Goal: Task Accomplishment & Management: Use online tool/utility

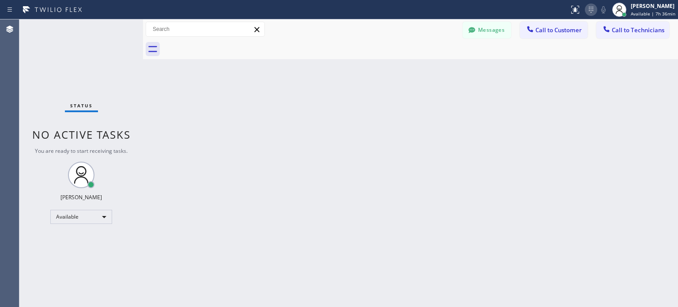
click at [590, 14] on icon at bounding box center [591, 9] width 11 height 11
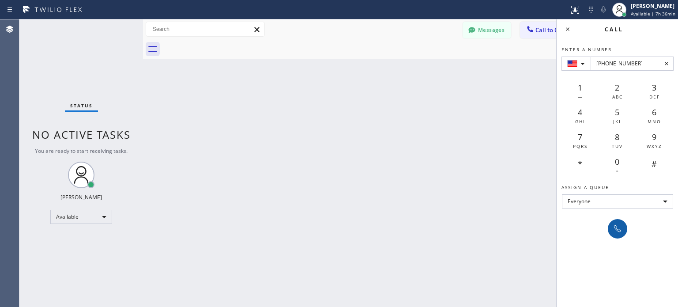
type input "+1(414) 698-9645"
click at [615, 227] on icon at bounding box center [617, 228] width 11 height 11
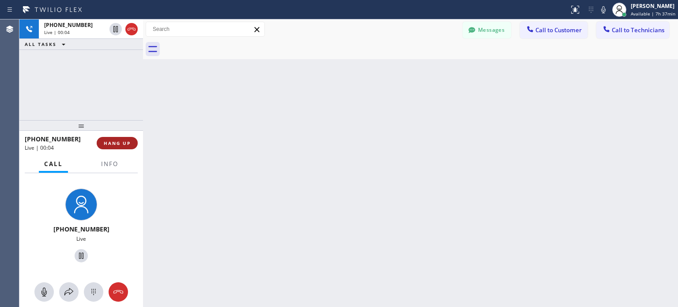
click at [118, 143] on span "HANG UP" at bounding box center [117, 143] width 27 height 6
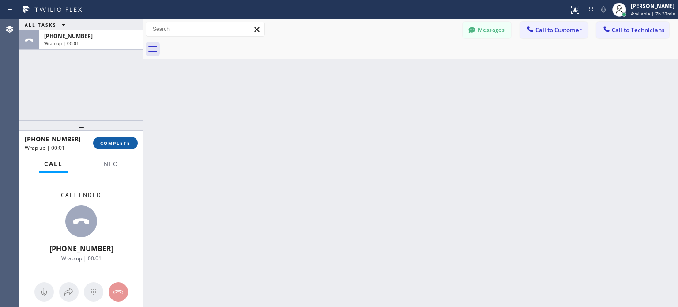
click at [118, 144] on span "COMPLETE" at bounding box center [115, 143] width 30 height 6
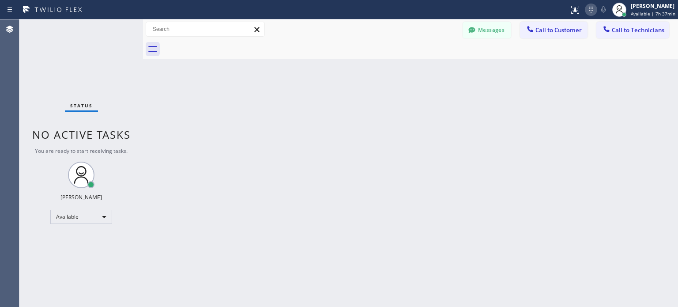
click at [590, 12] on icon at bounding box center [591, 10] width 4 height 6
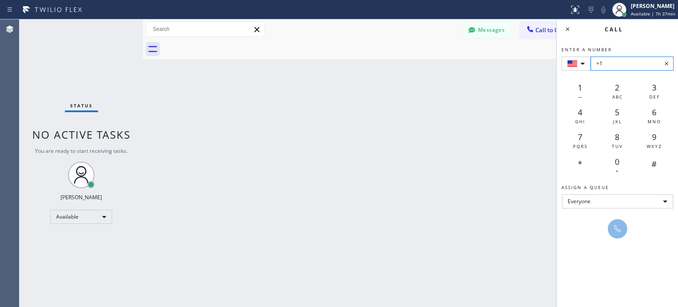
click at [623, 58] on input "+1" at bounding box center [632, 64] width 83 height 14
paste input "(602) 316-9111"
type input "+1 (602) 316-9111"
click at [623, 231] on div at bounding box center [618, 228] width 12 height 11
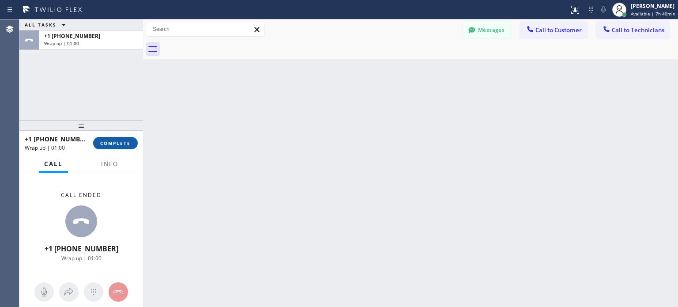
click at [131, 141] on button "COMPLETE" at bounding box center [115, 143] width 45 height 12
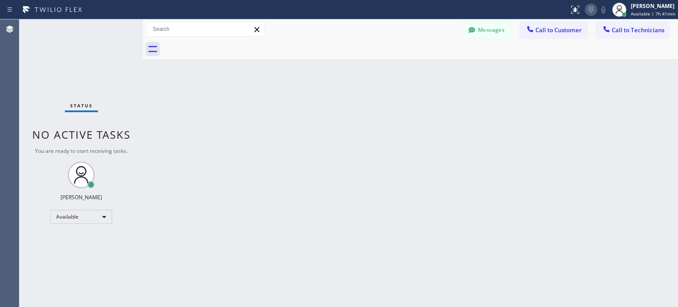
click at [589, 11] on icon at bounding box center [591, 9] width 11 height 11
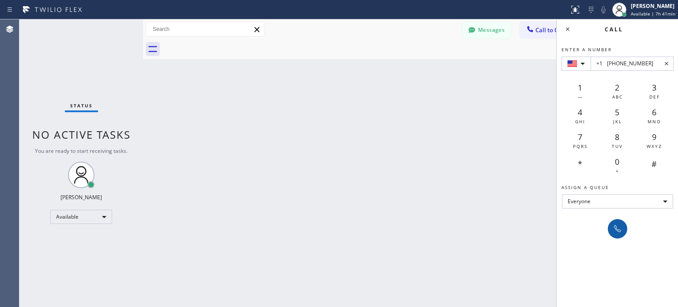
type input "+1 (480) 220-6028"
click at [618, 230] on icon at bounding box center [617, 228] width 7 height 7
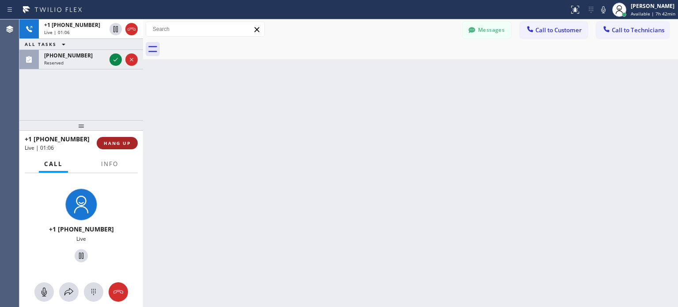
click at [129, 140] on span "HANG UP" at bounding box center [117, 143] width 27 height 6
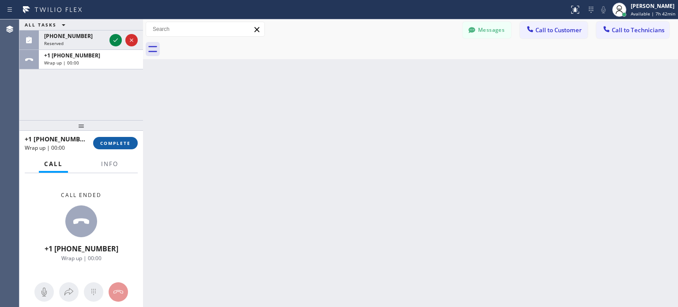
click at [125, 142] on span "COMPLETE" at bounding box center [115, 143] width 30 height 6
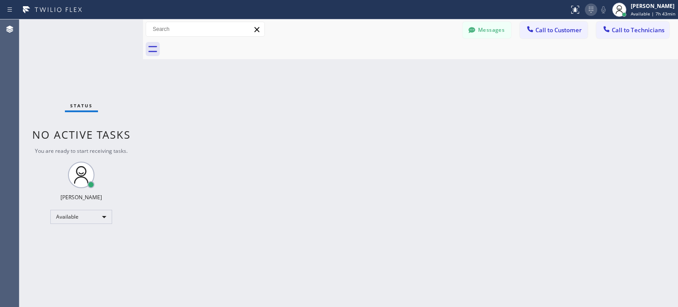
click at [593, 10] on icon at bounding box center [591, 9] width 11 height 11
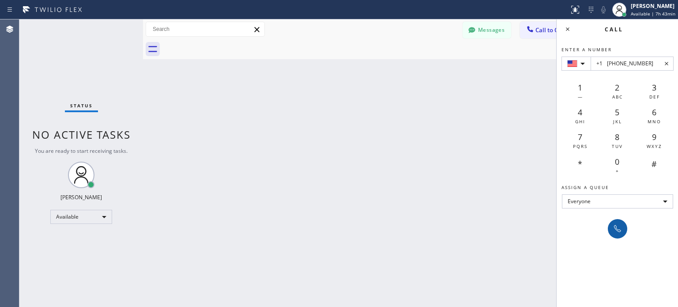
type input "+1 (602) 341-9031"
click at [616, 232] on icon at bounding box center [617, 228] width 11 height 11
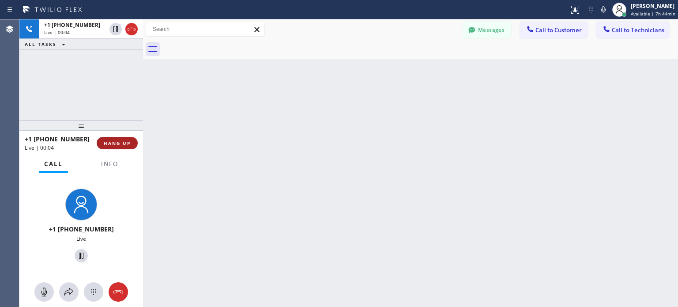
click at [108, 144] on span "HANG UP" at bounding box center [117, 143] width 27 height 6
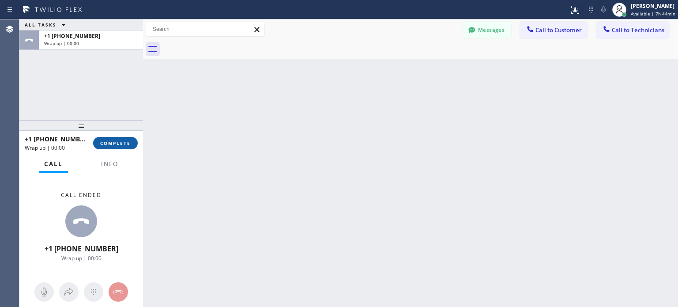
click at [116, 147] on button "COMPLETE" at bounding box center [115, 143] width 45 height 12
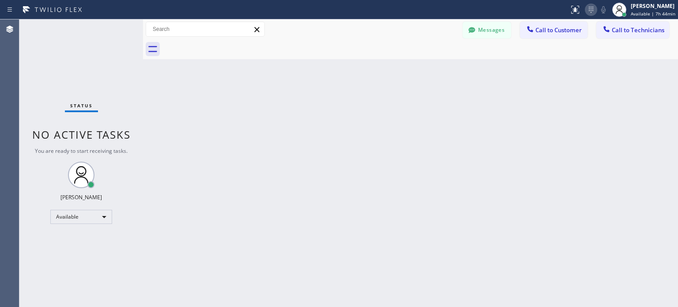
click at [589, 8] on icon at bounding box center [591, 9] width 11 height 11
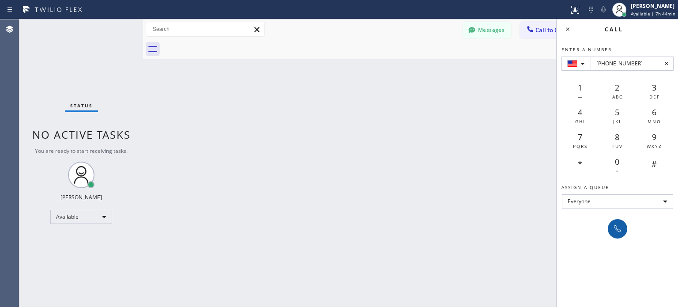
type input "+1(319) 621-1508"
click at [617, 228] on icon at bounding box center [617, 228] width 11 height 11
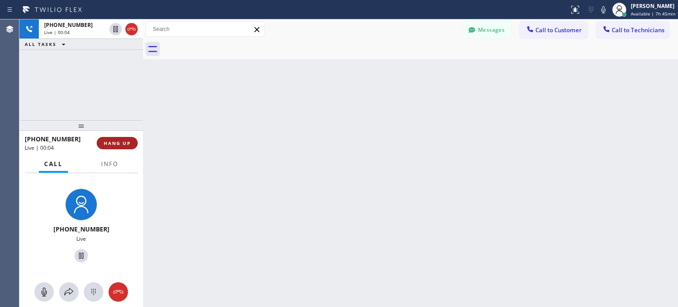
click at [110, 144] on span "HANG UP" at bounding box center [117, 143] width 27 height 6
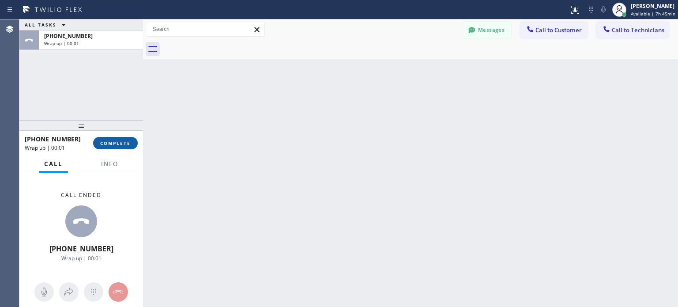
drag, startPoint x: 117, startPoint y: 146, endPoint x: 80, endPoint y: 21, distance: 130.5
click at [117, 146] on button "COMPLETE" at bounding box center [115, 143] width 45 height 12
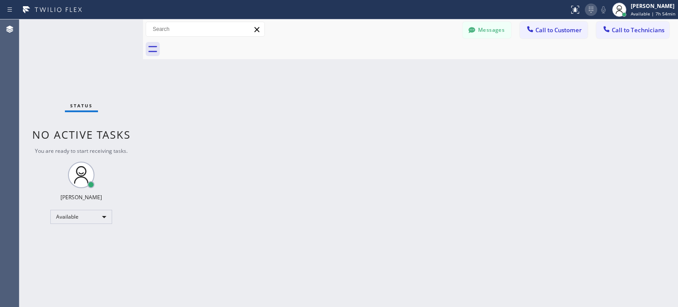
click at [589, 9] on icon at bounding box center [591, 9] width 11 height 11
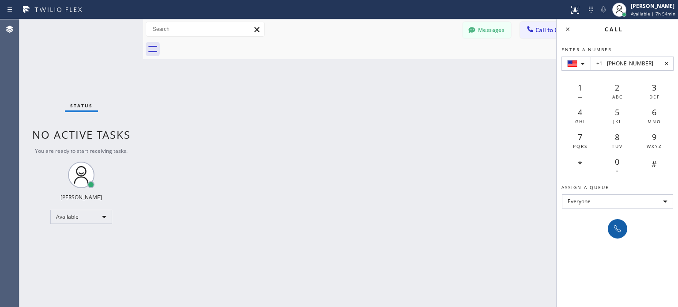
type input "+1 (626) 340-8897"
click at [617, 224] on icon at bounding box center [617, 228] width 11 height 11
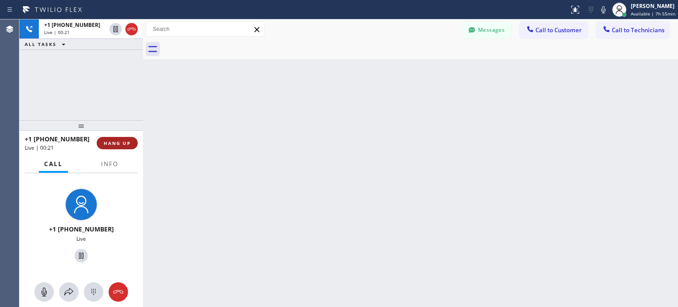
click at [132, 143] on button "HANG UP" at bounding box center [117, 143] width 41 height 12
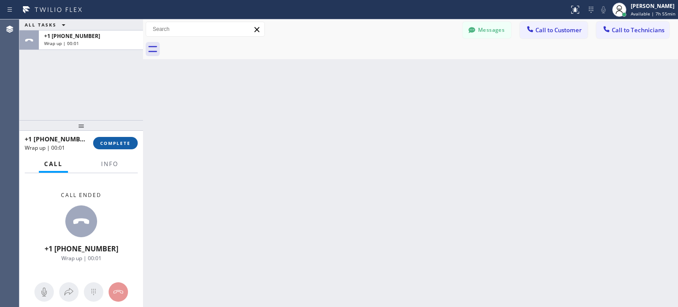
click at [129, 145] on span "COMPLETE" at bounding box center [115, 143] width 30 height 6
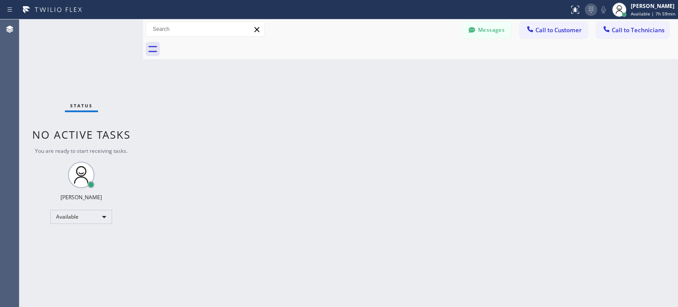
click at [586, 8] on icon at bounding box center [591, 9] width 11 height 11
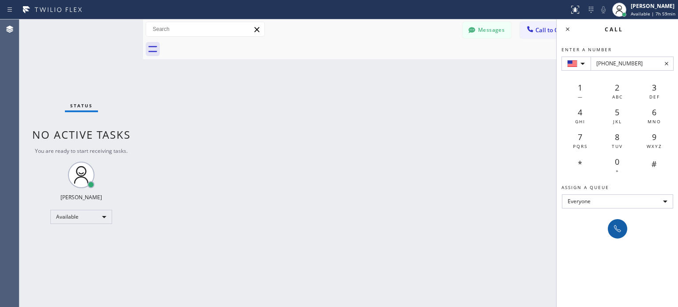
type input "+1(626) 340-8897"
click at [618, 234] on button at bounding box center [617, 228] width 19 height 19
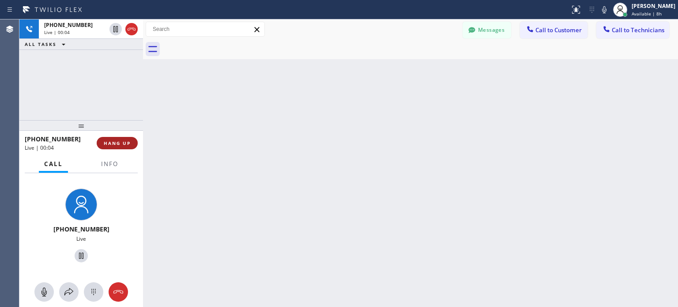
click at [122, 143] on span "HANG UP" at bounding box center [117, 143] width 27 height 6
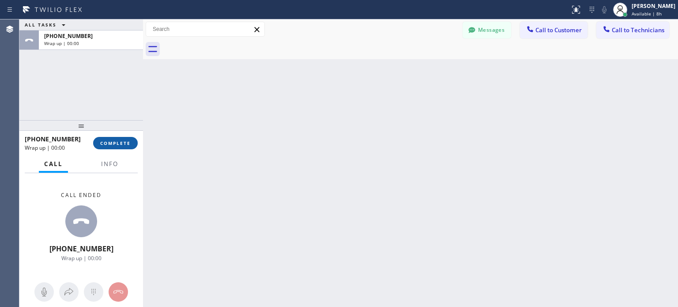
click at [127, 141] on span "COMPLETE" at bounding box center [115, 143] width 30 height 6
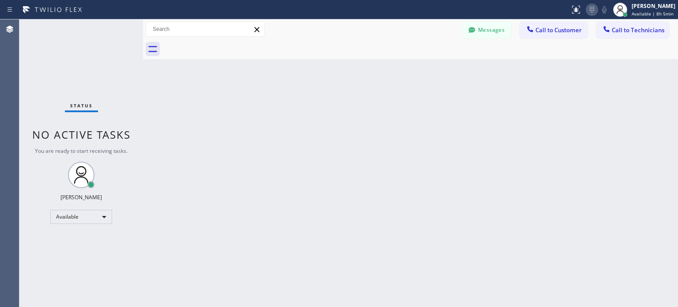
click at [587, 9] on icon at bounding box center [592, 9] width 11 height 11
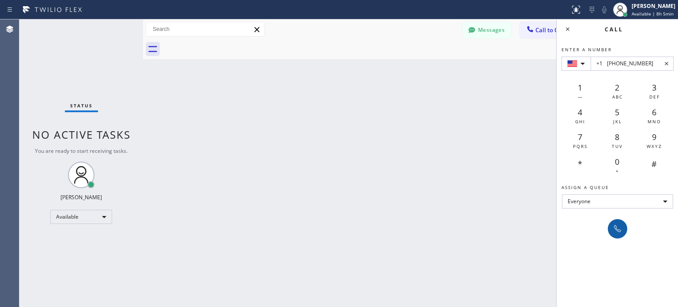
type input "+1 [PHONE_NUMBER]"
click at [620, 230] on icon at bounding box center [617, 228] width 7 height 7
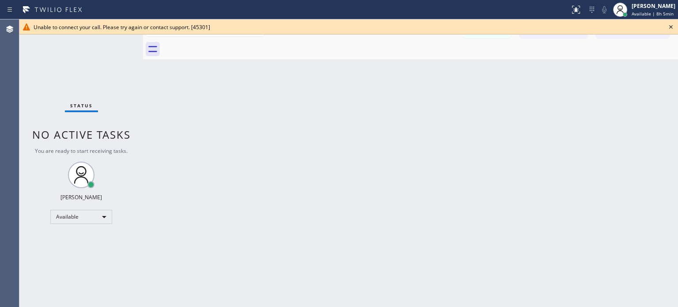
click at [671, 28] on icon at bounding box center [671, 27] width 11 height 11
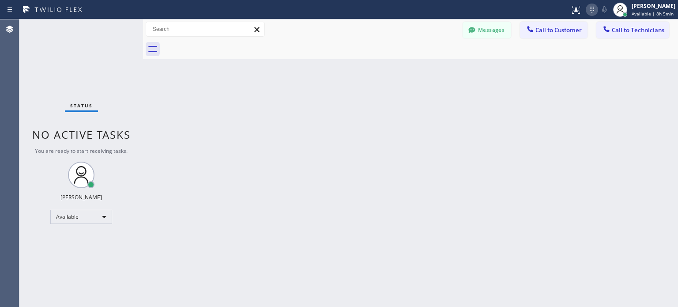
click at [588, 14] on icon at bounding box center [592, 9] width 11 height 11
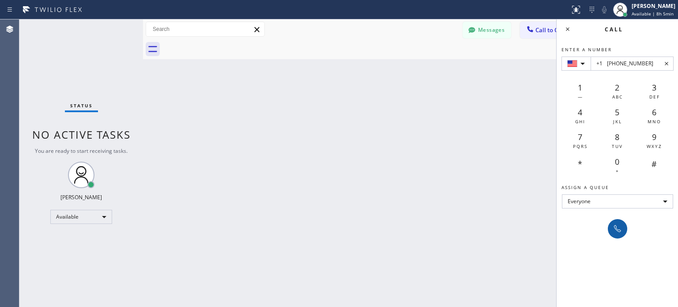
type input "+1 [PHONE_NUMBER]"
click at [619, 231] on icon at bounding box center [617, 228] width 11 height 11
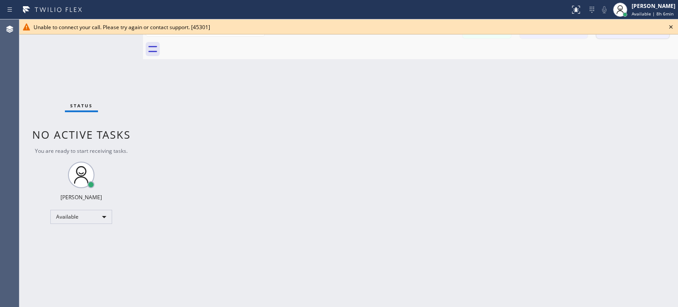
drag, startPoint x: 669, startPoint y: 25, endPoint x: 640, endPoint y: 27, distance: 29.3
click at [669, 25] on icon at bounding box center [671, 27] width 11 height 11
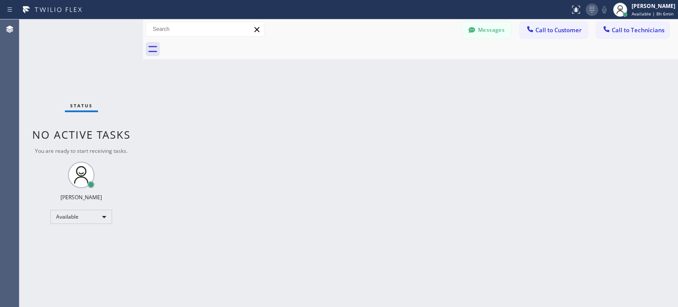
click at [587, 8] on icon at bounding box center [592, 9] width 11 height 11
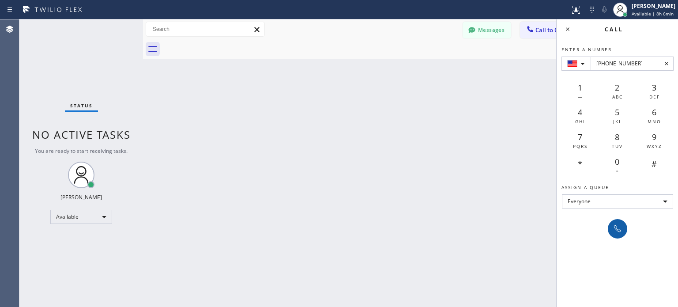
type input "[PHONE_NUMBER]"
click at [612, 235] on button at bounding box center [617, 228] width 19 height 19
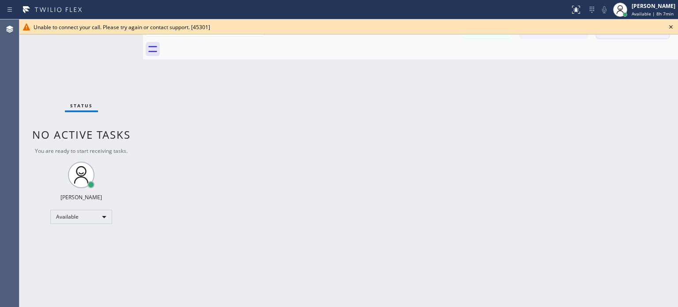
drag, startPoint x: 675, startPoint y: 28, endPoint x: 619, endPoint y: 23, distance: 55.9
click at [674, 28] on icon at bounding box center [671, 27] width 11 height 11
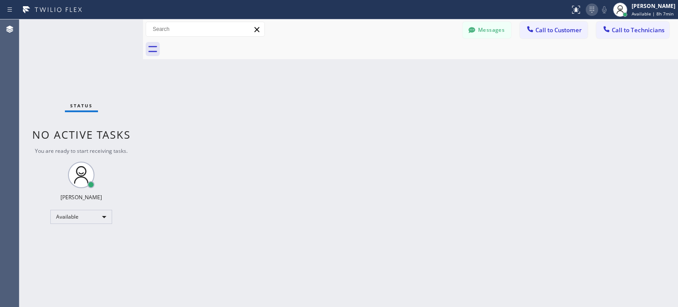
click at [588, 10] on icon at bounding box center [592, 9] width 11 height 11
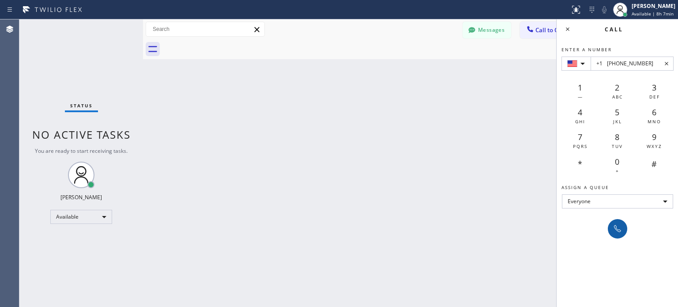
type input "+1 [PHONE_NUMBER]"
click at [612, 228] on icon at bounding box center [617, 228] width 11 height 11
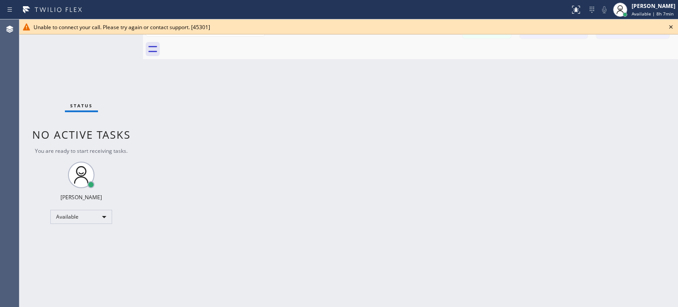
click at [673, 28] on icon at bounding box center [671, 27] width 11 height 11
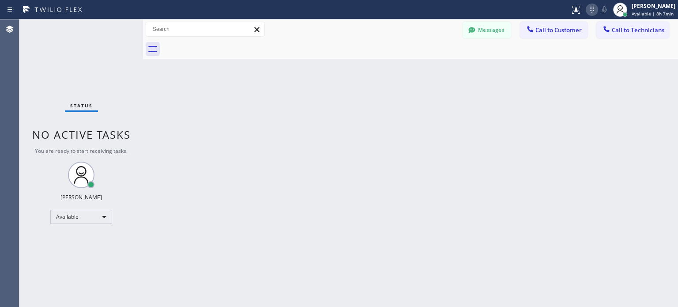
click at [593, 12] on icon at bounding box center [592, 9] width 11 height 11
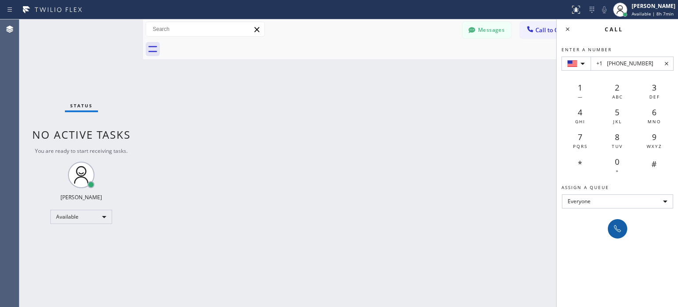
type input "+1 [PHONE_NUMBER]"
click at [616, 236] on button at bounding box center [617, 228] width 19 height 19
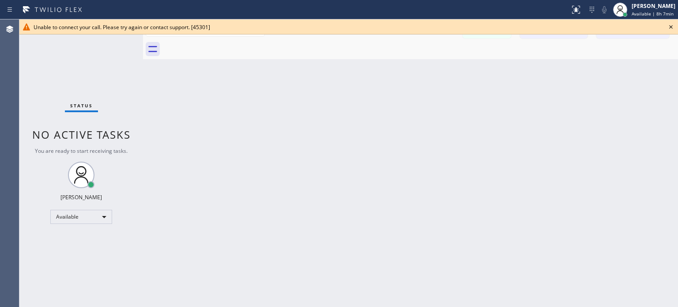
click at [673, 28] on icon at bounding box center [671, 27] width 11 height 11
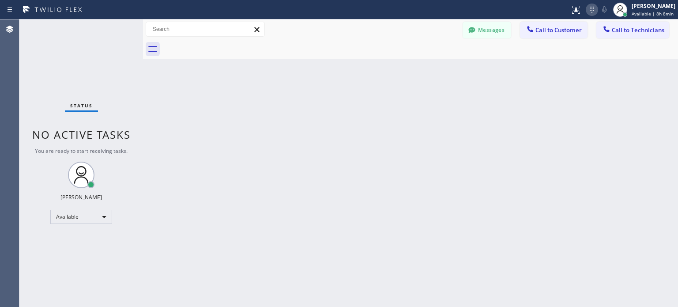
click at [592, 11] on icon at bounding box center [592, 9] width 11 height 11
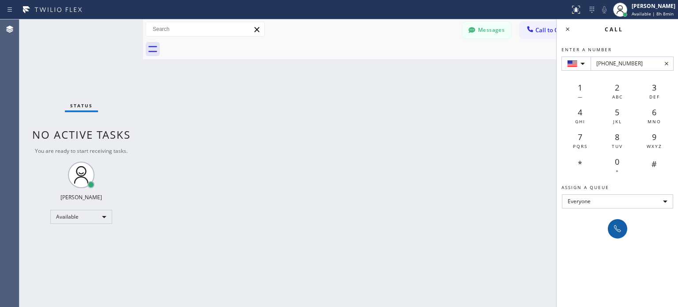
type input "[PHONE_NUMBER]"
click at [610, 226] on button at bounding box center [617, 228] width 19 height 19
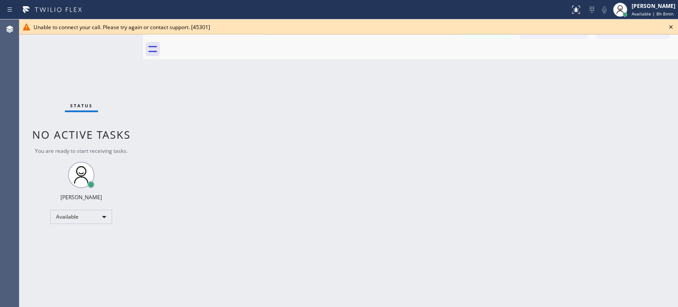
click at [671, 29] on icon at bounding box center [671, 27] width 11 height 11
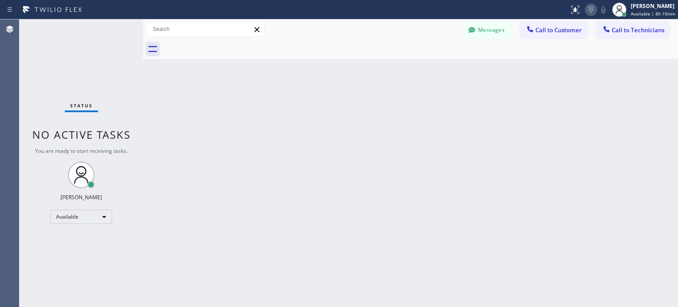
click at [592, 12] on icon at bounding box center [591, 9] width 11 height 11
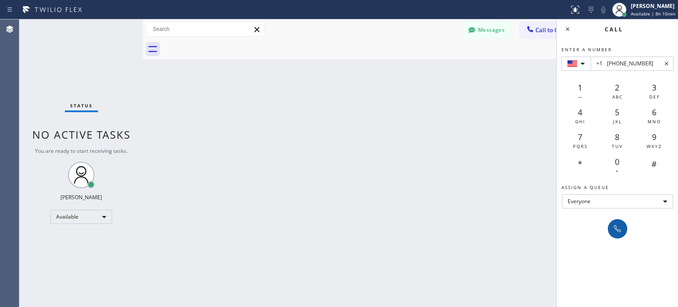
type input "+1 [PHONE_NUMBER]"
click at [618, 224] on icon at bounding box center [617, 228] width 11 height 11
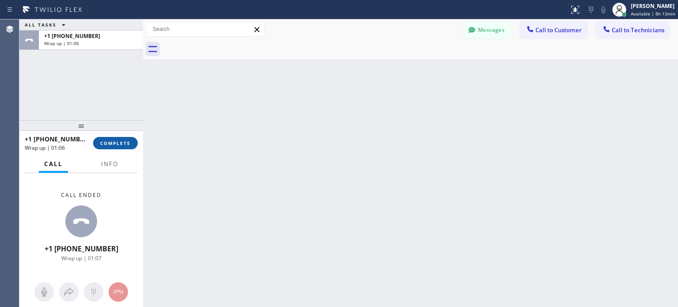
drag, startPoint x: 116, startPoint y: 143, endPoint x: 402, endPoint y: 33, distance: 306.9
click at [117, 143] on span "COMPLETE" at bounding box center [115, 143] width 30 height 6
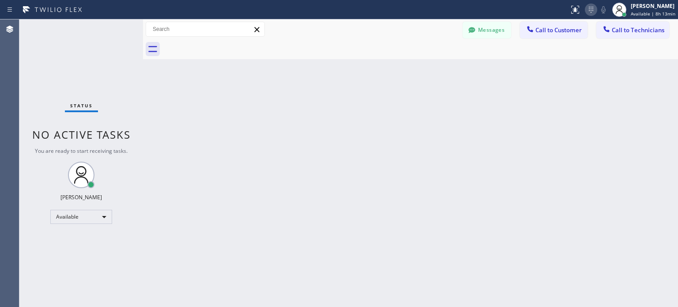
click at [589, 13] on icon at bounding box center [591, 9] width 11 height 11
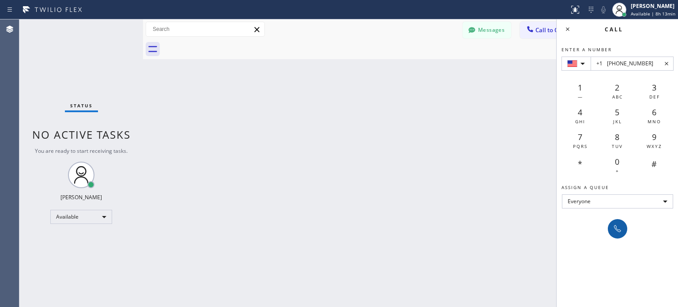
type input "+1 [PHONE_NUMBER]"
drag, startPoint x: 613, startPoint y: 227, endPoint x: 586, endPoint y: 210, distance: 31.4
click at [613, 227] on icon at bounding box center [617, 228] width 11 height 11
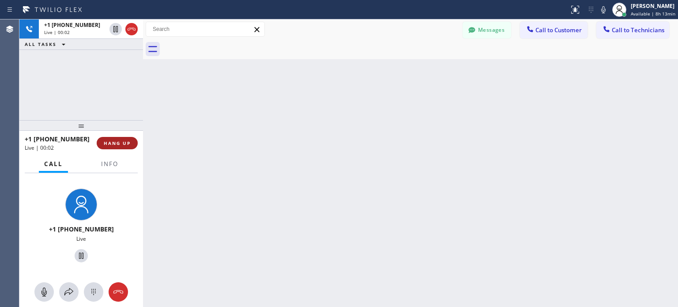
click at [130, 137] on button "HANG UP" at bounding box center [117, 143] width 41 height 12
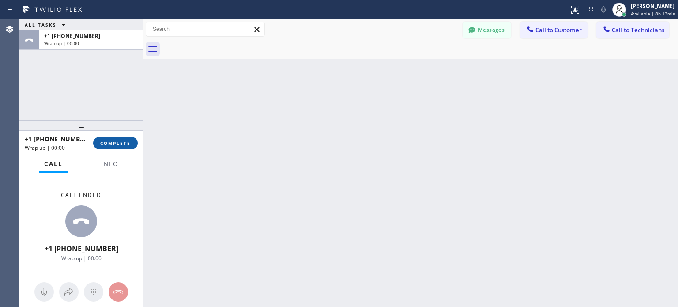
click at [123, 145] on span "COMPLETE" at bounding box center [115, 143] width 30 height 6
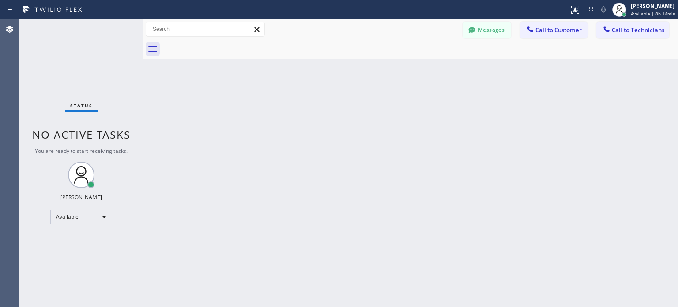
click at [589, 15] on div "Status report No issues detected If you experience an issue, please download th…" at bounding box center [622, 9] width 113 height 19
click at [590, 15] on button at bounding box center [591, 10] width 12 height 12
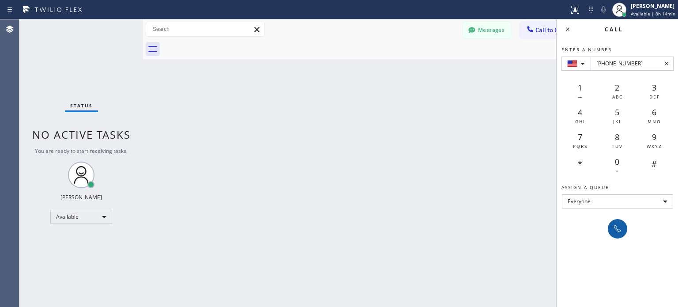
type input "[PHONE_NUMBER]"
click at [615, 227] on icon at bounding box center [617, 228] width 7 height 7
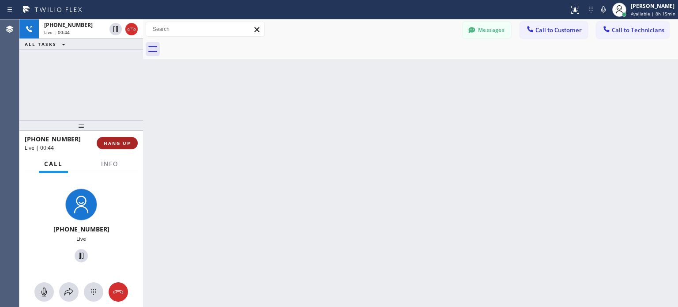
click at [132, 147] on button "HANG UP" at bounding box center [117, 143] width 41 height 12
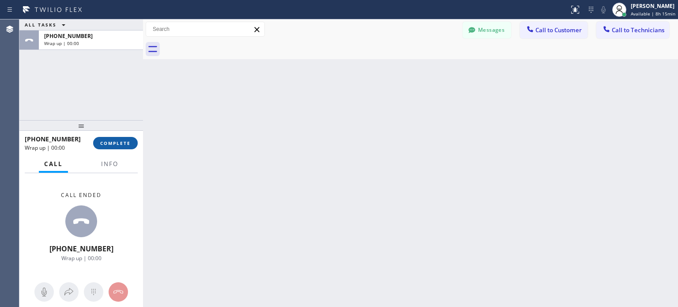
click at [125, 145] on span "COMPLETE" at bounding box center [115, 143] width 30 height 6
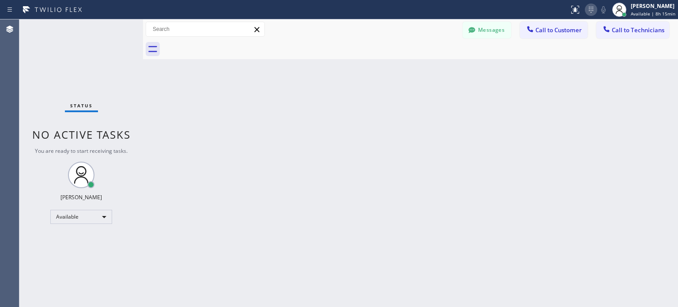
click at [586, 14] on icon at bounding box center [591, 9] width 11 height 11
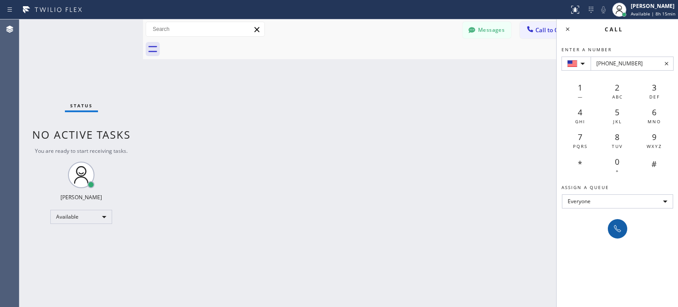
type input "[PHONE_NUMBER]"
click at [617, 231] on icon at bounding box center [617, 228] width 11 height 11
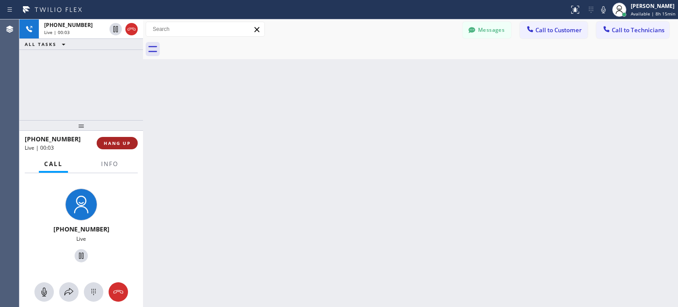
click at [126, 137] on button "HANG UP" at bounding box center [117, 143] width 41 height 12
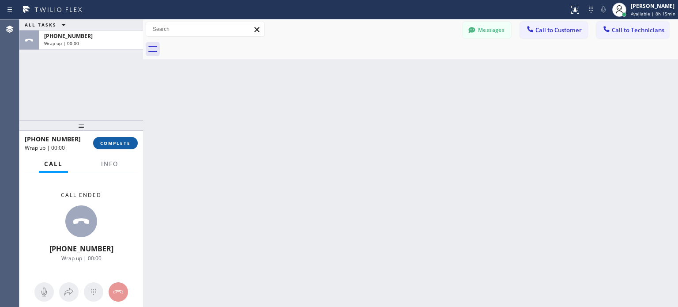
click at [122, 143] on span "COMPLETE" at bounding box center [115, 143] width 30 height 6
